Goal: Navigation & Orientation: Find specific page/section

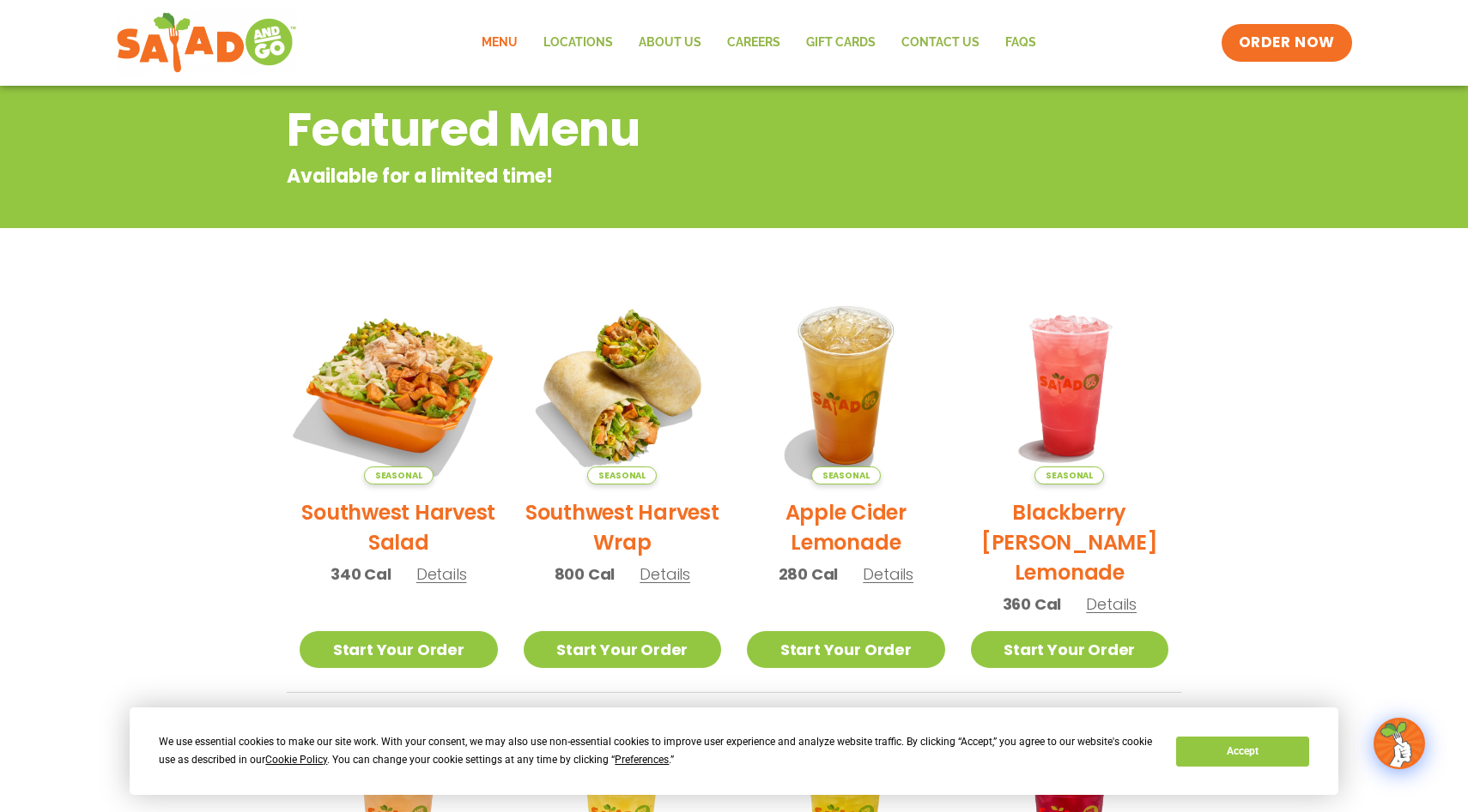
scroll to position [114, 0]
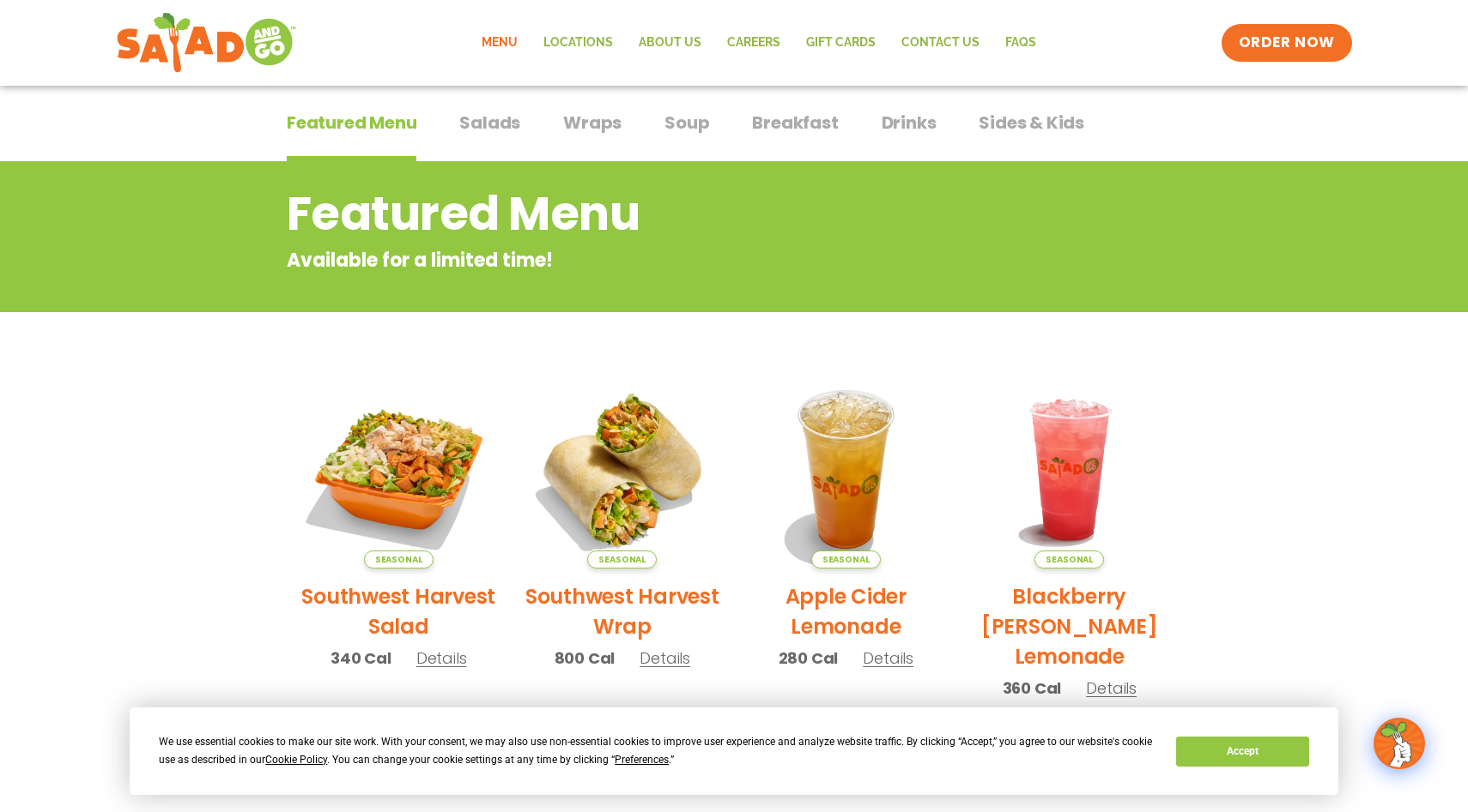
click at [500, 35] on link "Menu" at bounding box center [499, 43] width 62 height 40
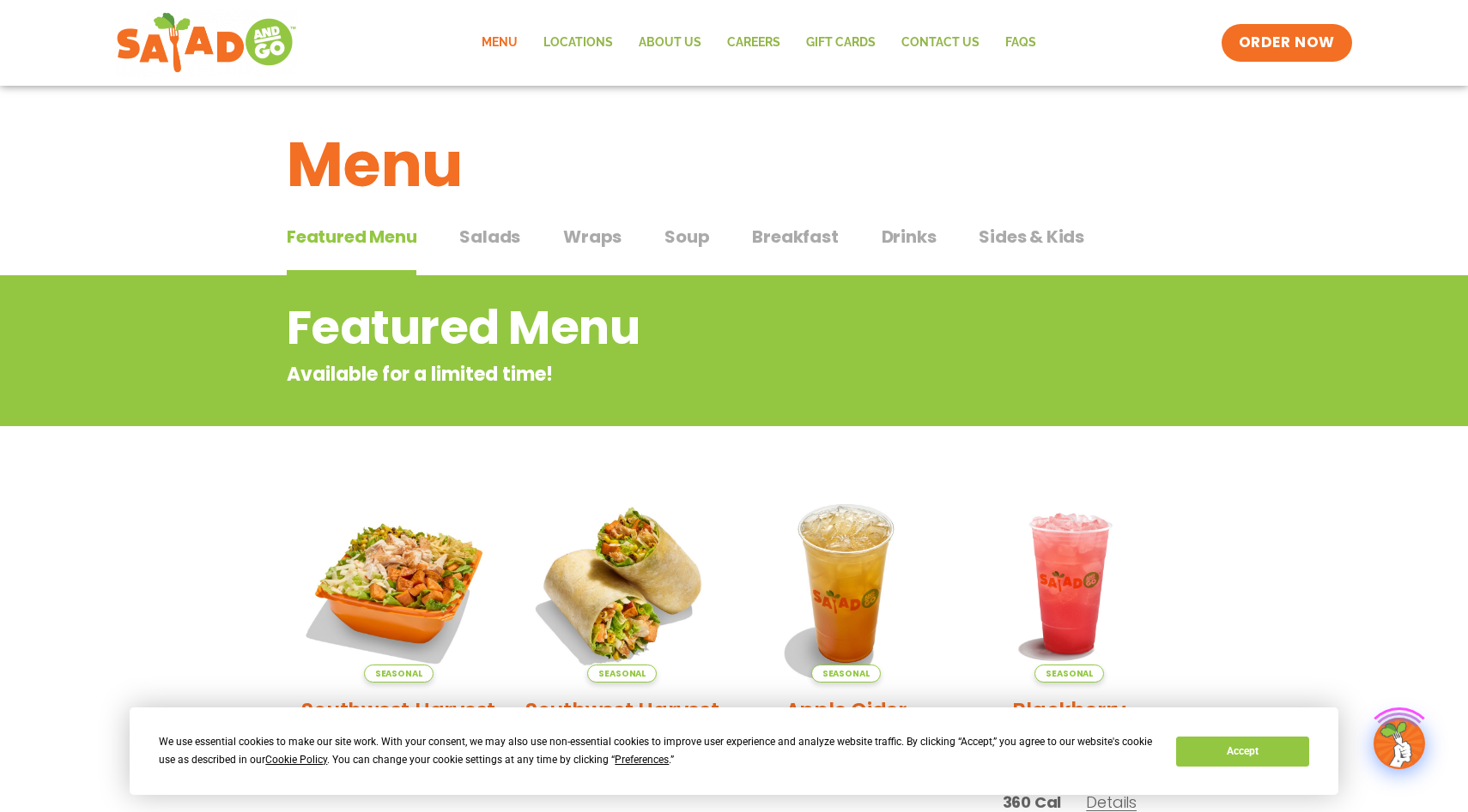
click at [501, 238] on span "Salads" at bounding box center [490, 237] width 61 height 26
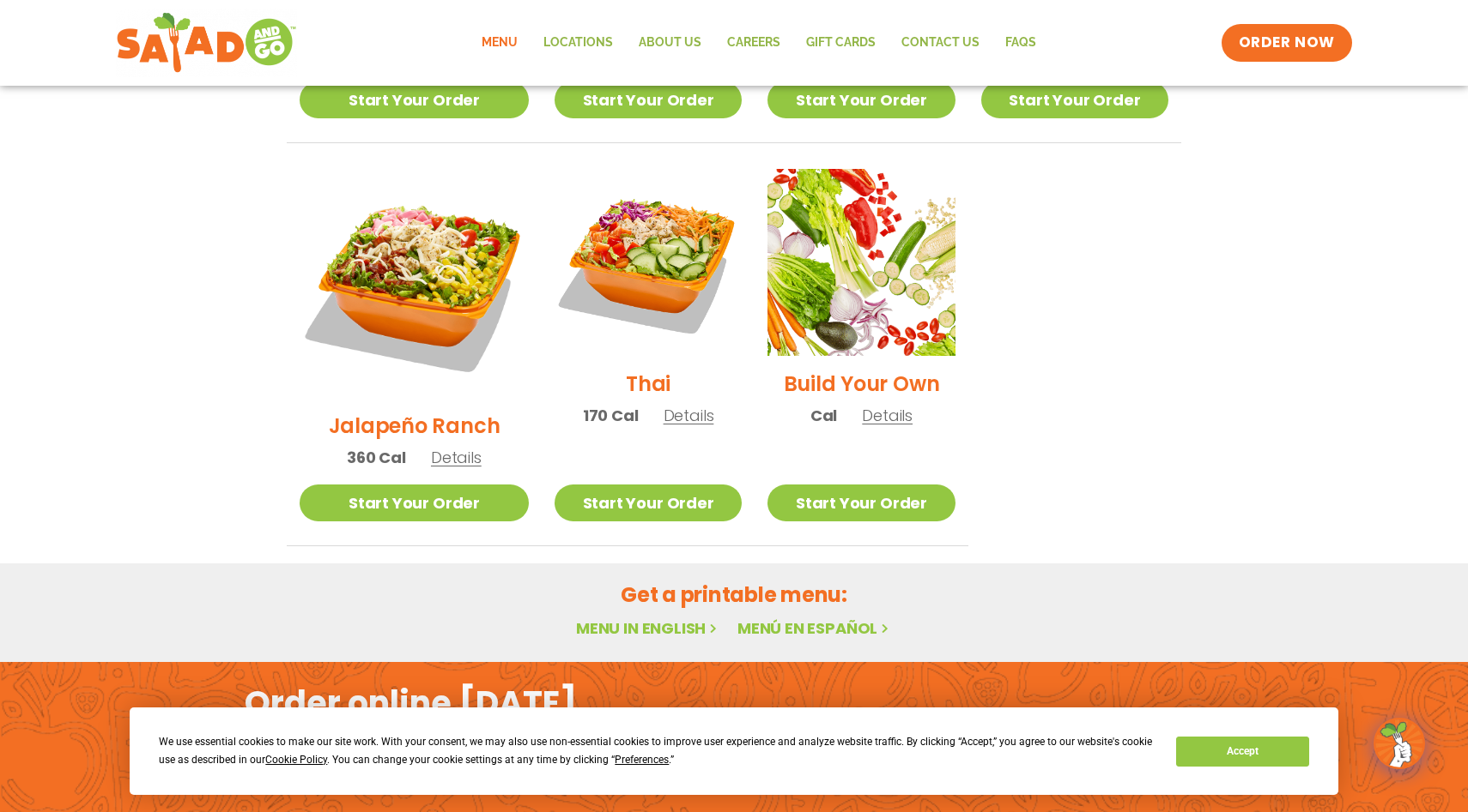
scroll to position [1256, 0]
